Goal: Navigation & Orientation: Find specific page/section

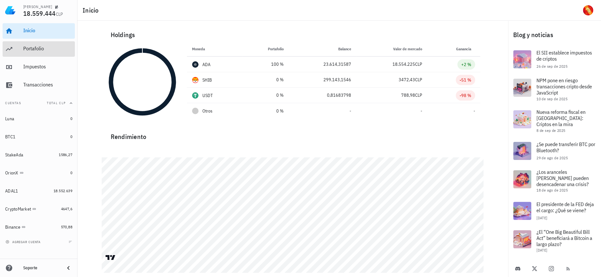
click at [39, 51] on div "Portafolio" at bounding box center [47, 48] width 49 height 6
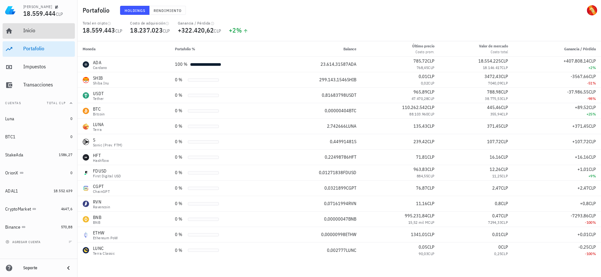
click at [59, 30] on div "Inicio" at bounding box center [47, 30] width 49 height 6
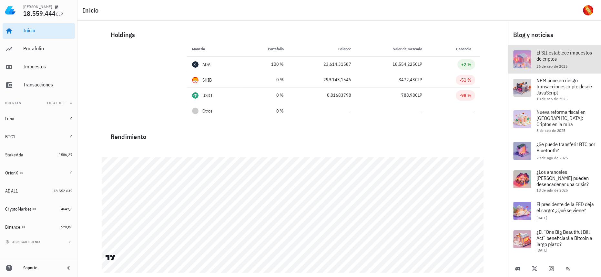
click at [526, 64] on div at bounding box center [522, 59] width 18 height 18
